Goal: Task Accomplishment & Management: Use online tool/utility

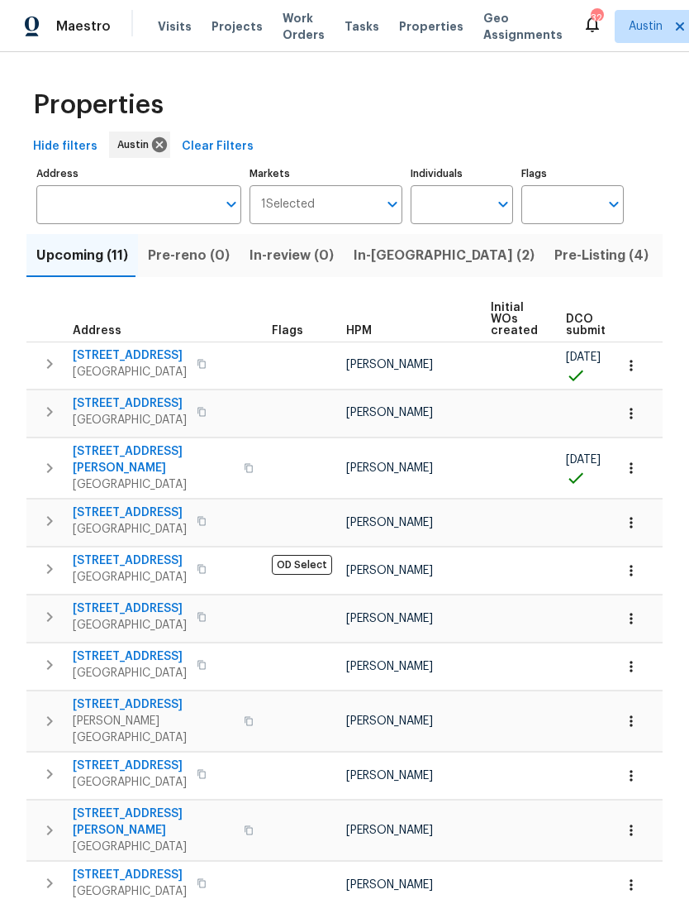
scroll to position [4, 0]
click at [345, 21] on span "Tasks" at bounding box center [362, 27] width 35 height 12
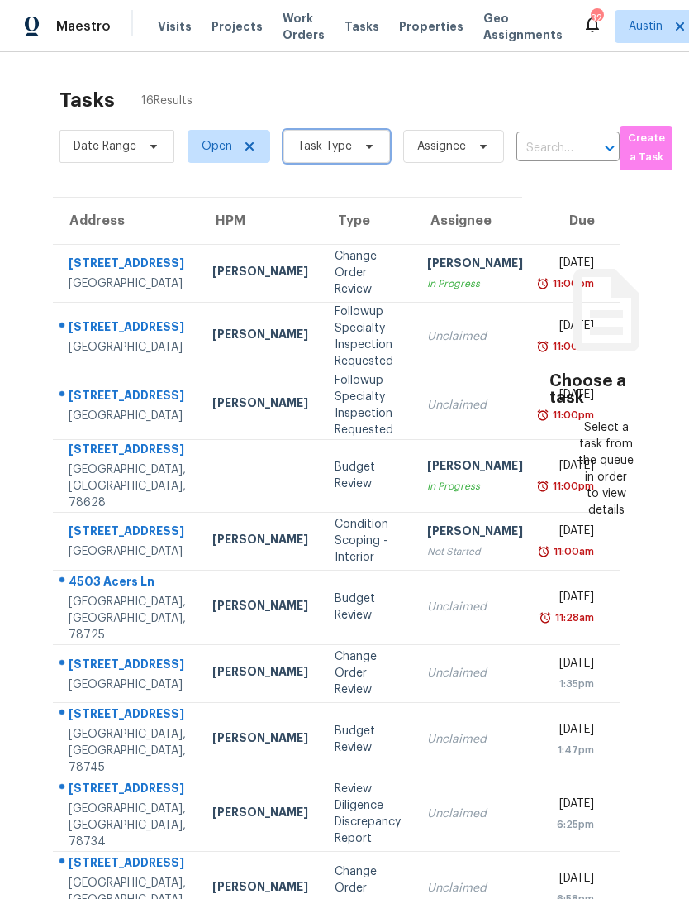
click at [327, 130] on span "Task Type" at bounding box center [337, 146] width 107 height 33
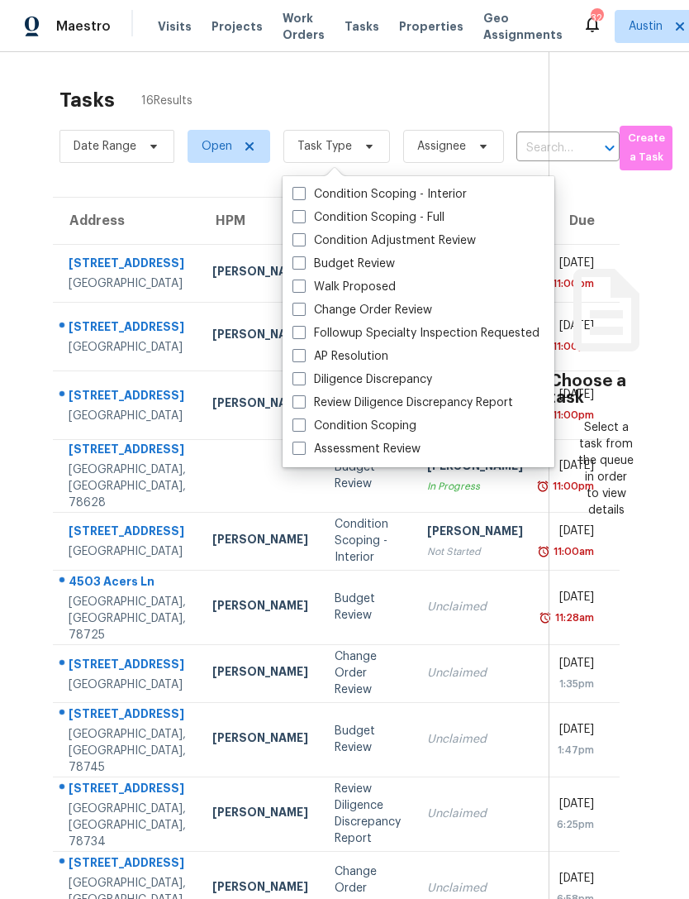
click at [293, 266] on label "Budget Review" at bounding box center [344, 263] width 103 height 17
click at [293, 266] on input "Budget Review" at bounding box center [298, 260] width 11 height 11
checkbox input "true"
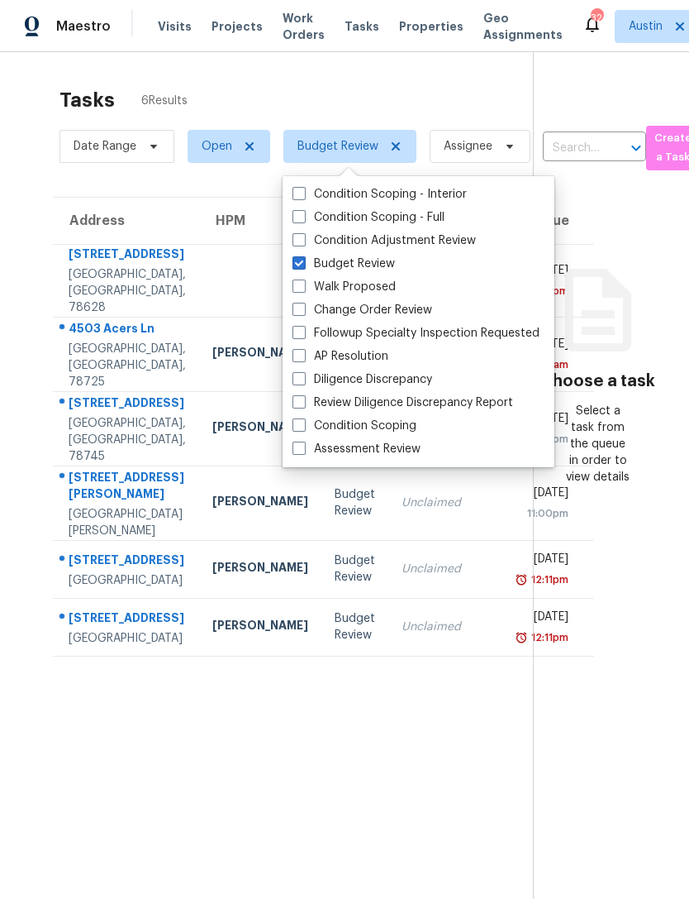
click at [220, 799] on section "Tasks 6 Results Date Range Open Budget Review Assignee ​ Create a Task Address …" at bounding box center [279, 515] width 507 height 872
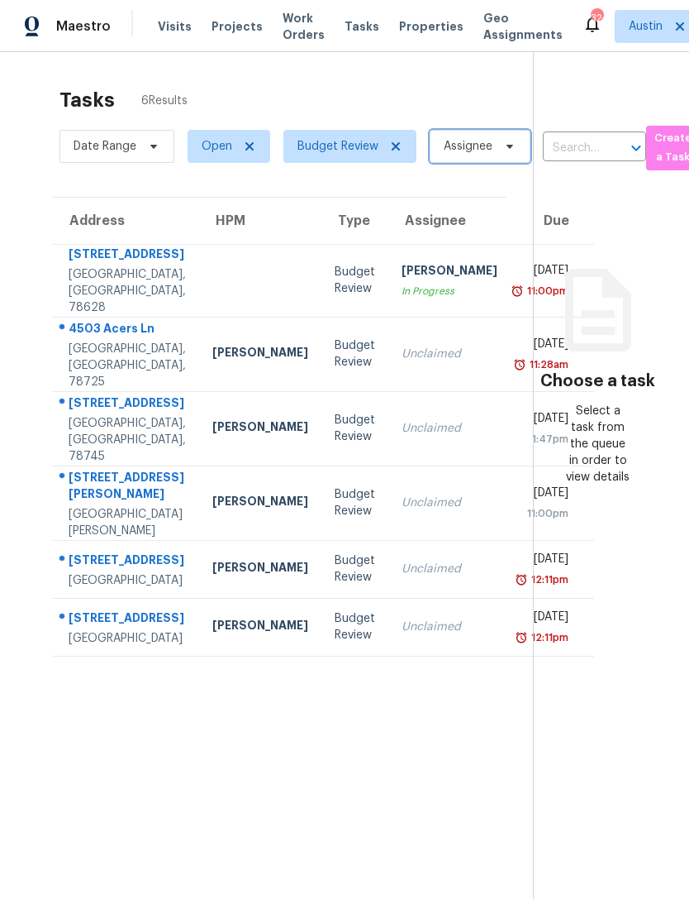
click at [456, 134] on span "Assignee" at bounding box center [480, 146] width 101 height 33
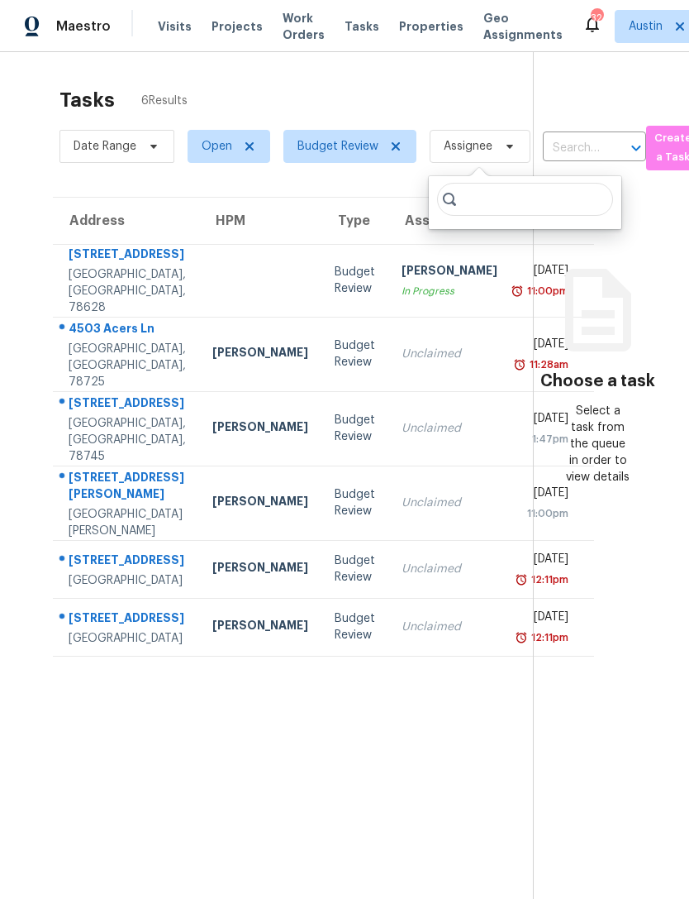
click at [464, 92] on div "Tasks 6 Results" at bounding box center [297, 100] width 474 height 43
click at [92, 485] on div "[STREET_ADDRESS][PERSON_NAME]" at bounding box center [127, 487] width 117 height 37
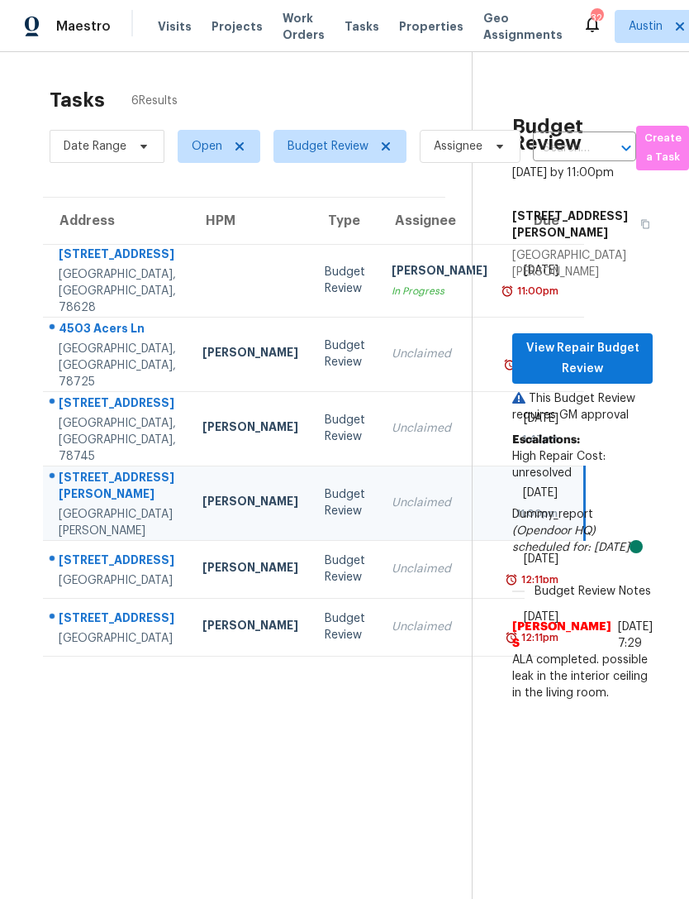
scroll to position [0, 9]
click at [588, 338] on span "View Repair Budget Review" at bounding box center [584, 358] width 114 height 41
